Goal: Information Seeking & Learning: Learn about a topic

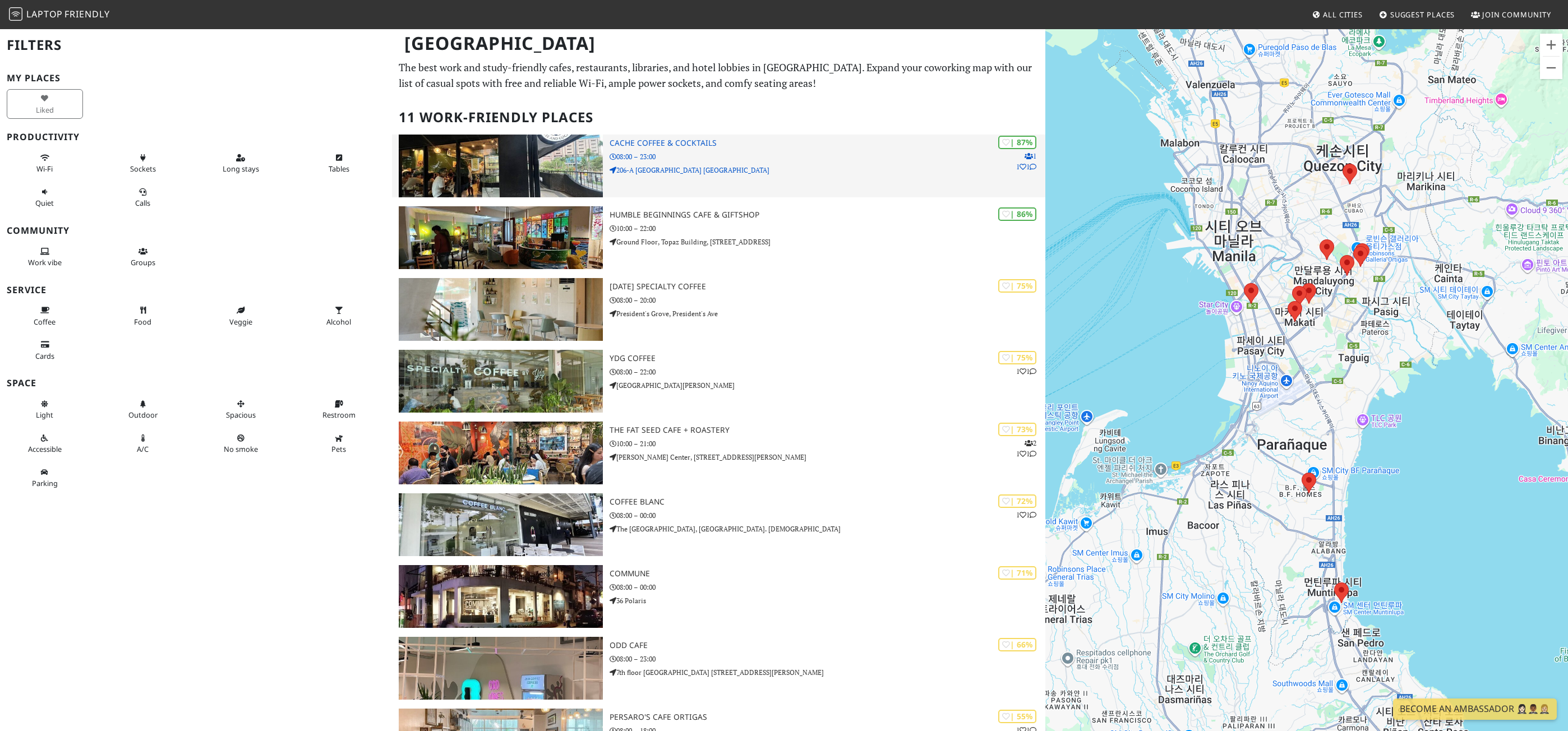
click at [551, 177] on img at bounding box center [500, 166] width 204 height 63
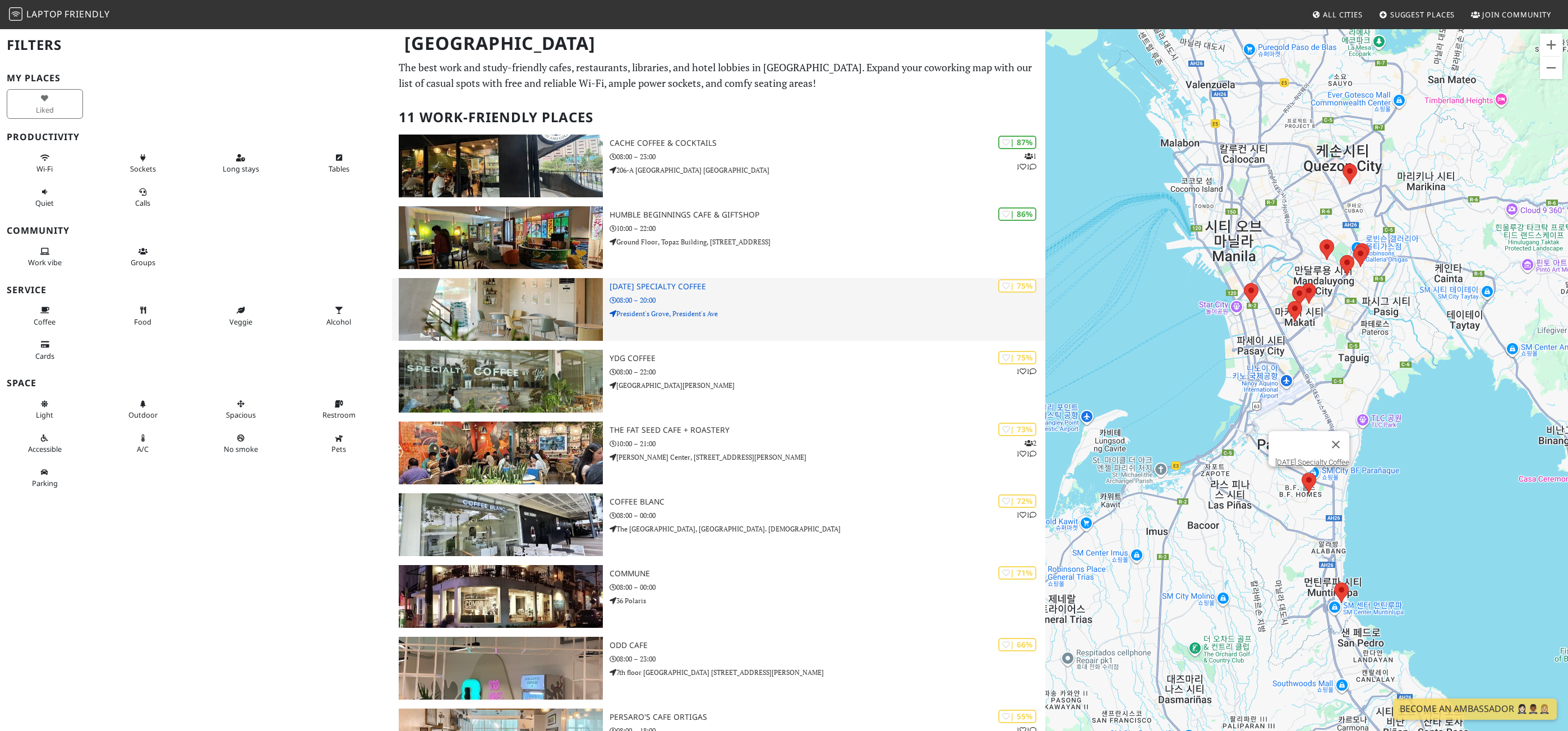
click at [510, 293] on img at bounding box center [500, 309] width 204 height 63
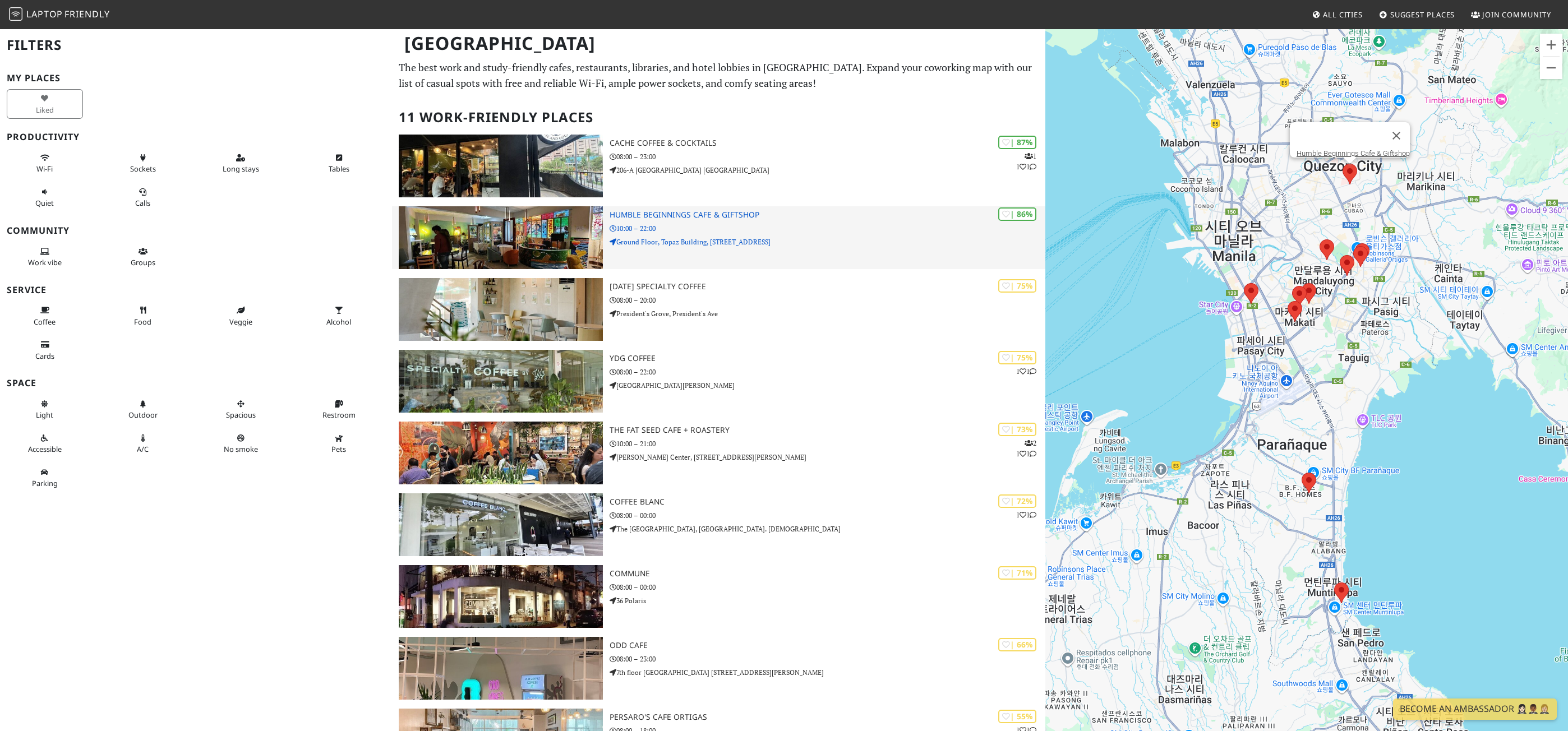
drag, startPoint x: 521, startPoint y: 235, endPoint x: 527, endPoint y: 226, distance: 10.8
click at [521, 235] on img at bounding box center [500, 238] width 204 height 63
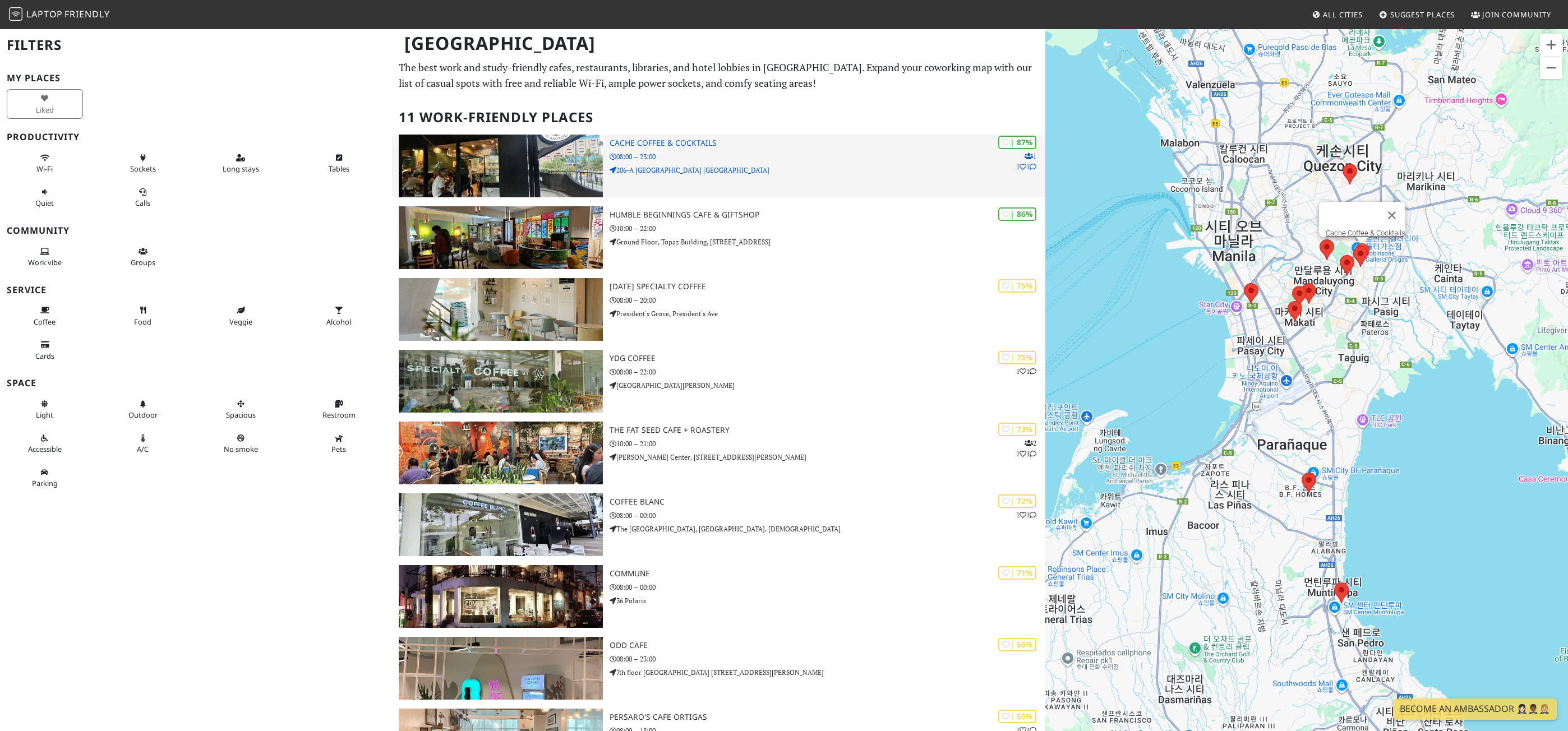
click at [554, 154] on img at bounding box center [500, 166] width 204 height 63
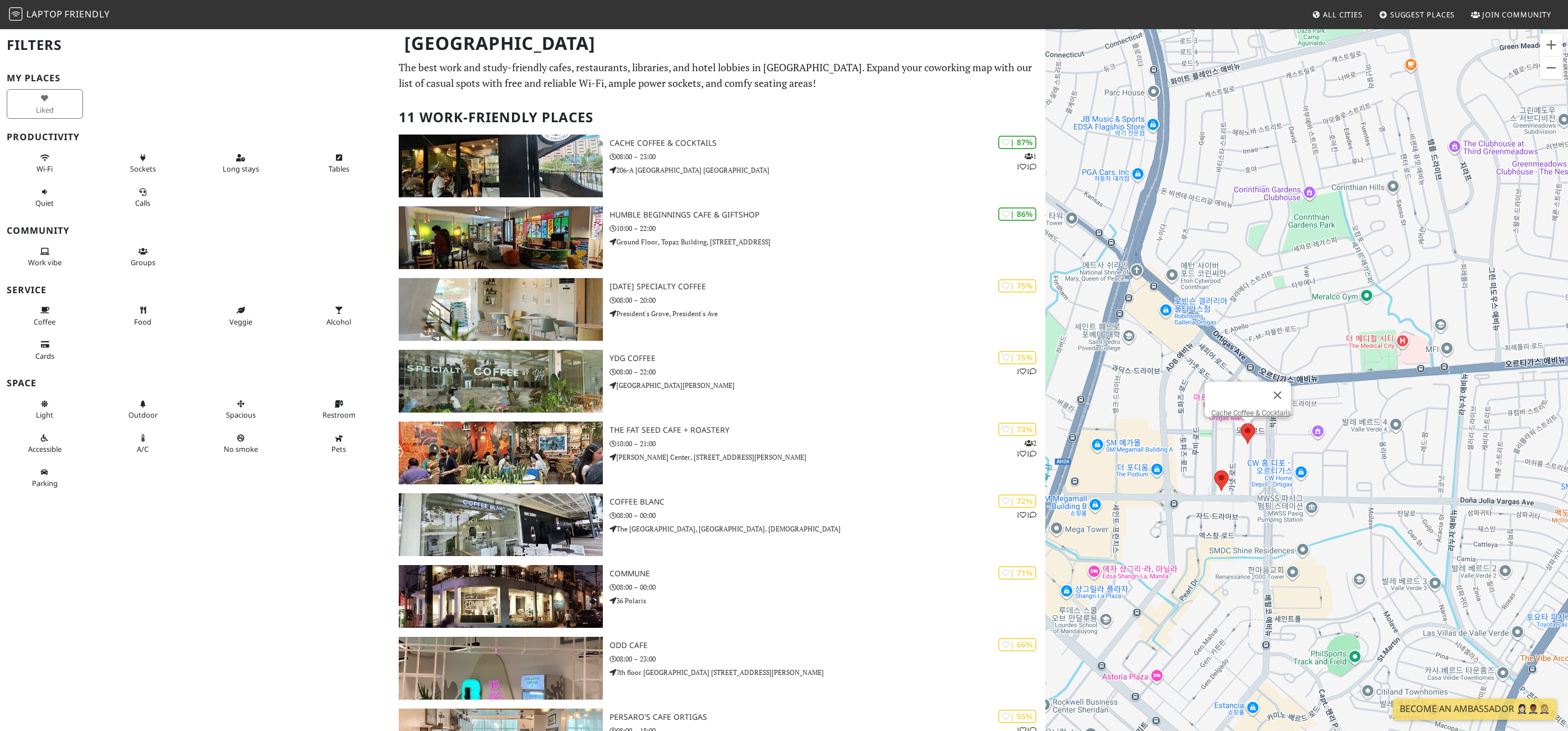
click at [1240, 423] on area at bounding box center [1240, 423] width 0 height 0
click at [1251, 409] on link "Cache Coffee & Cocktails" at bounding box center [1251, 413] width 80 height 9
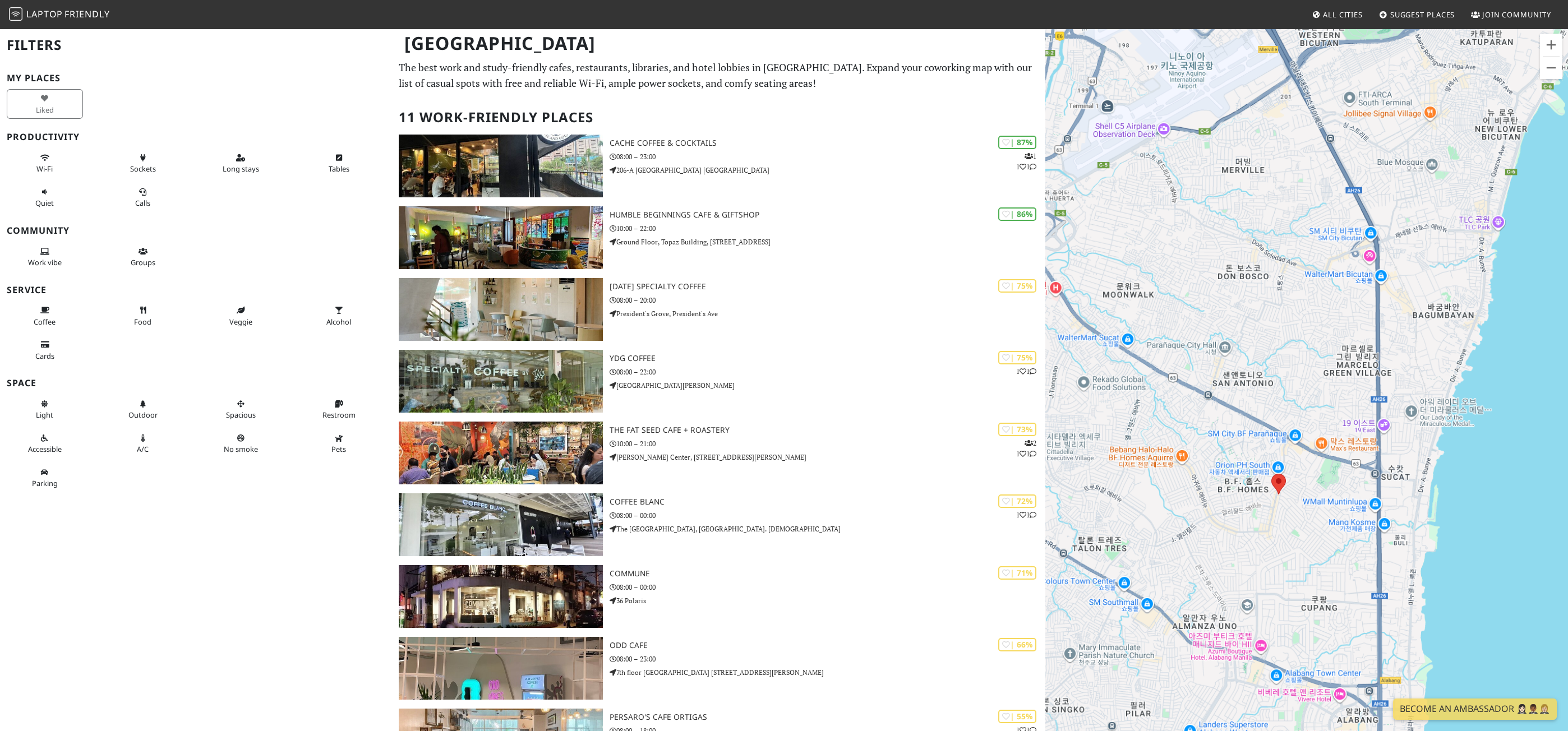
drag, startPoint x: 1233, startPoint y: 571, endPoint x: 1272, endPoint y: 448, distance: 129.0
click at [1269, 447] on div "탐색하려면 화살표 키를 누르세요. Cache Coffee & Cocktails" at bounding box center [1306, 393] width 523 height 731
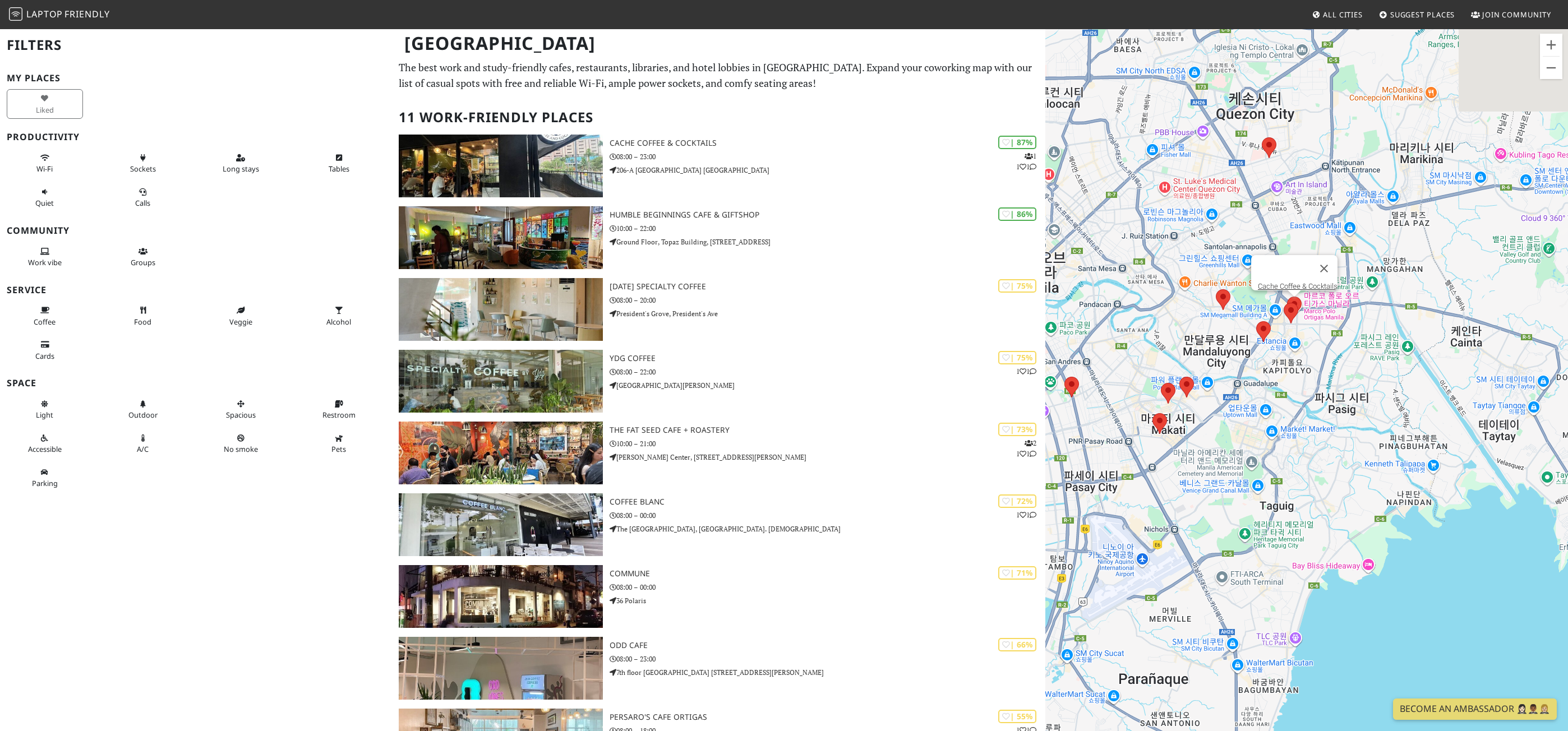
drag, startPoint x: 1361, startPoint y: 185, endPoint x: 1258, endPoint y: 515, distance: 345.7
click at [1258, 515] on div "탐색하려면 화살표 키를 누르세요. Cache Coffee & Cocktails" at bounding box center [1306, 393] width 523 height 731
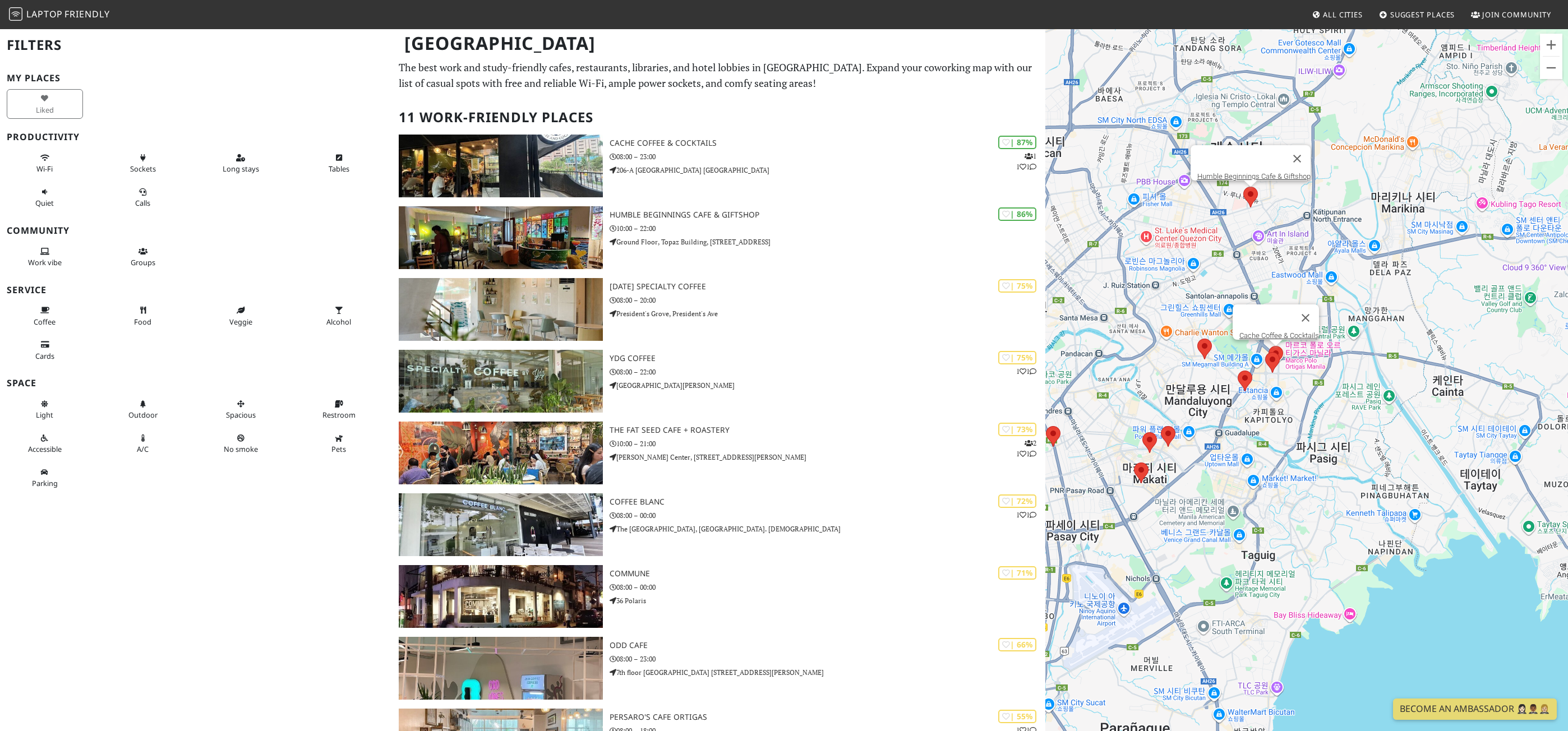
click at [1243, 186] on area at bounding box center [1243, 186] width 0 height 0
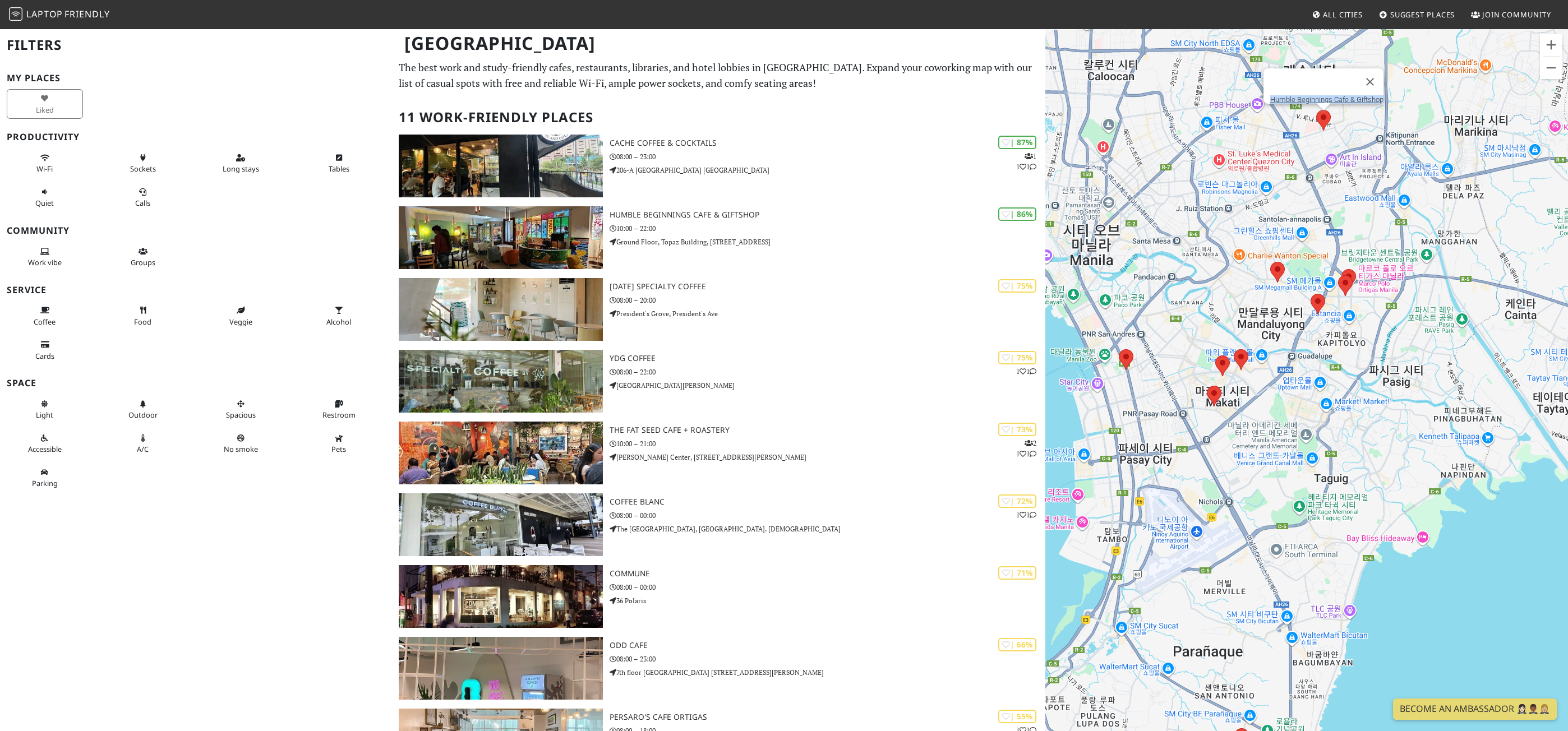
drag, startPoint x: 1263, startPoint y: 93, endPoint x: 1381, endPoint y: 97, distance: 118.1
click at [1381, 97] on div "Humble Beginnings Cafe & Giftshop" at bounding box center [1323, 86] width 120 height 35
copy link "Humble Beginnings Cafe & Giftshop"
click at [1341, 269] on area at bounding box center [1341, 269] width 0 height 0
drag, startPoint x: 1303, startPoint y: 252, endPoint x: 1388, endPoint y: 255, distance: 85.1
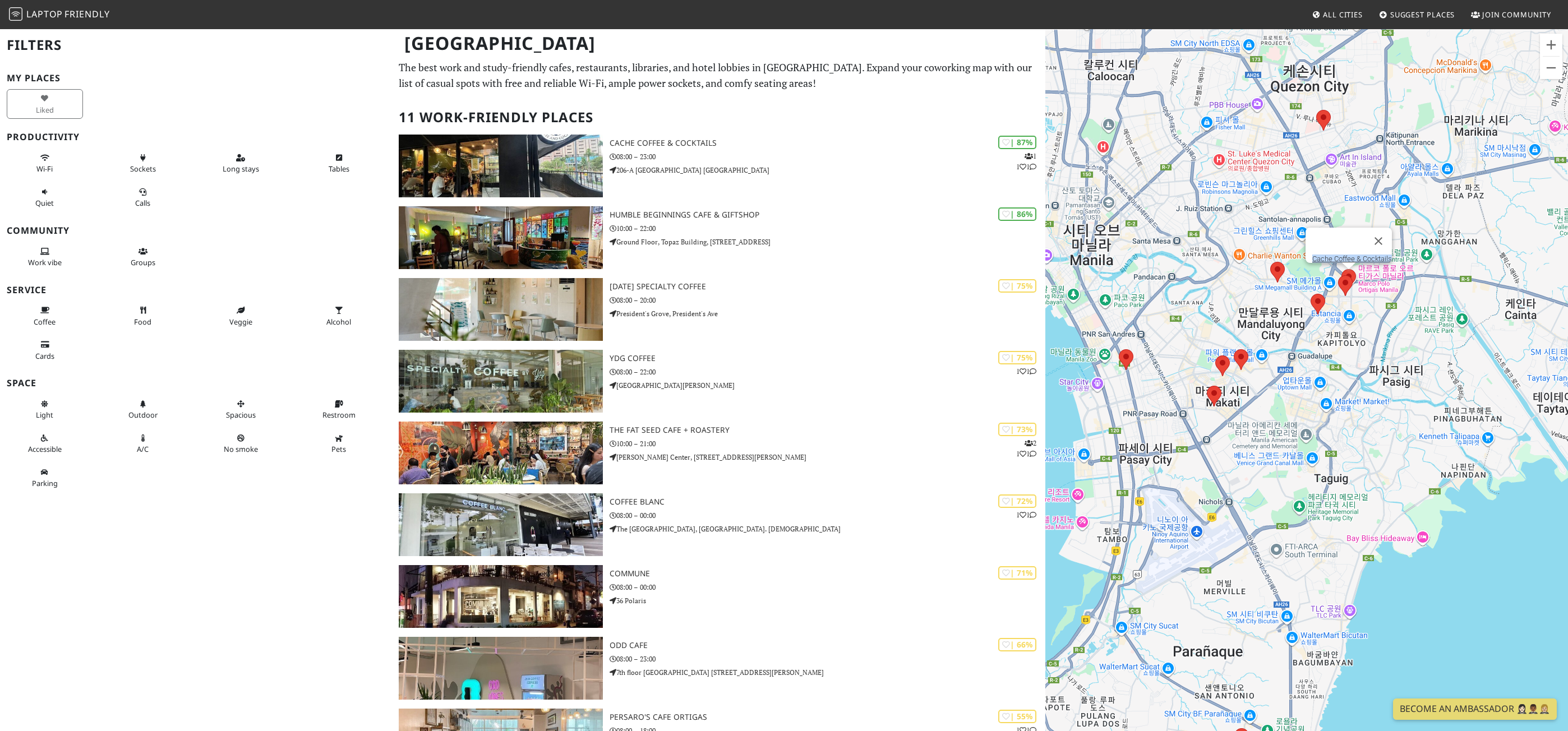
click at [1388, 255] on div "Cache Coffee & Cocktails" at bounding box center [1348, 245] width 87 height 35
copy link "Cache Coffee & Cocktails"
click at [1338, 275] on area at bounding box center [1338, 275] width 0 height 0
drag, startPoint x: 1308, startPoint y: 260, endPoint x: 1382, endPoint y: 258, distance: 74.0
click at [1382, 258] on div "Persaro's Cafe Ortigas" at bounding box center [1345, 251] width 76 height 35
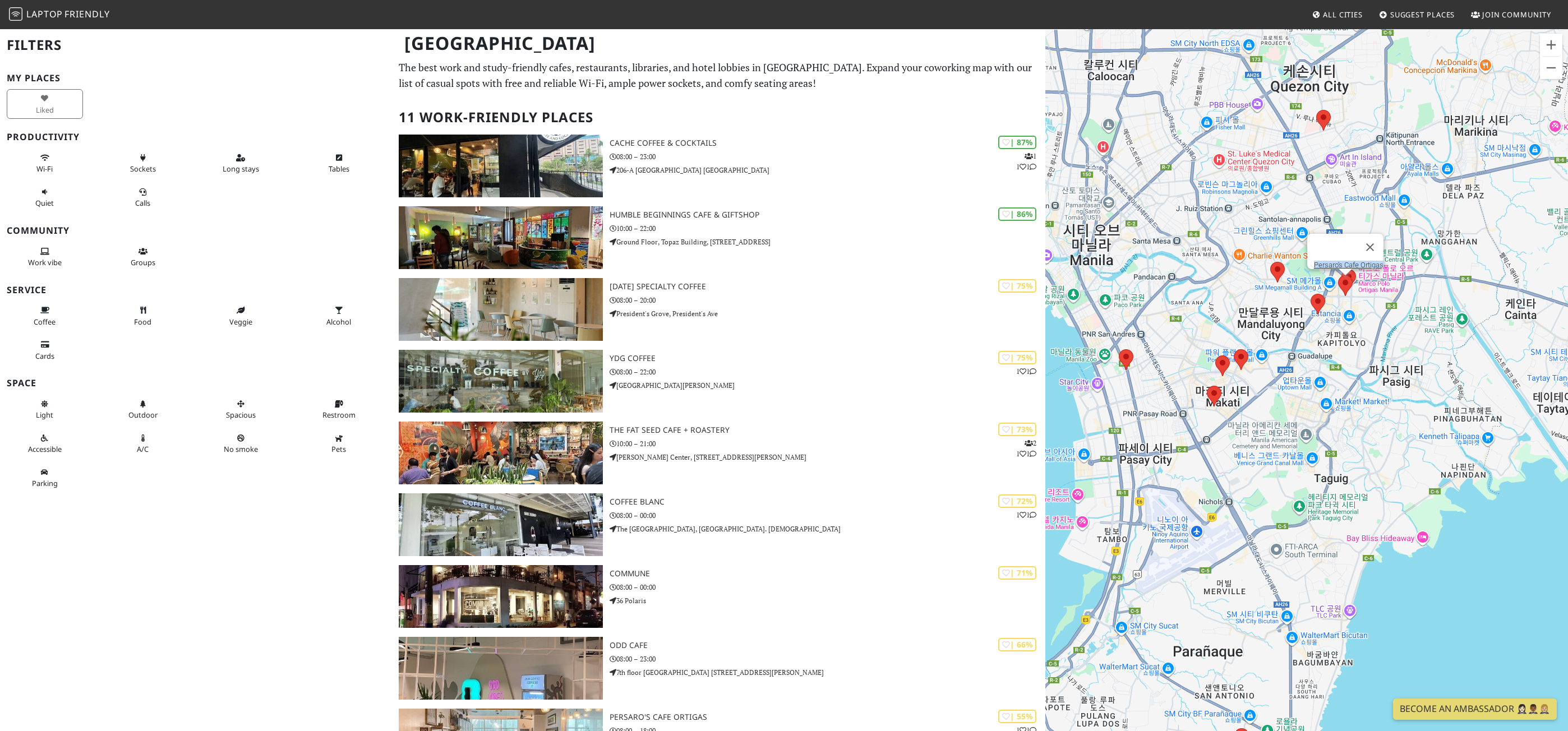
copy link "Persaro's Cafe Ortigas"
